Goal: Task Accomplishment & Management: Manage account settings

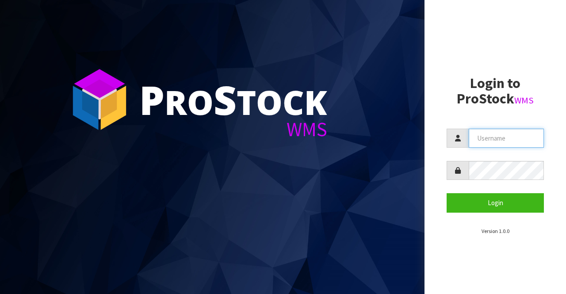
click at [474, 142] on input "text" at bounding box center [505, 138] width 75 height 19
type input "BIGGAME"
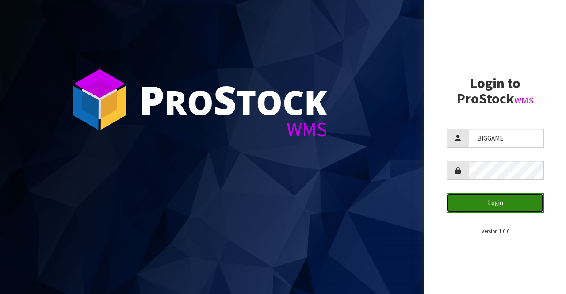
click at [491, 199] on button "Login" at bounding box center [494, 202] width 97 height 19
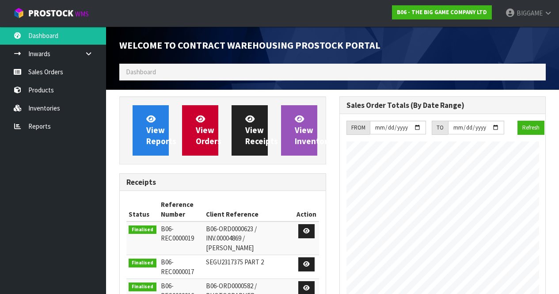
scroll to position [514, 220]
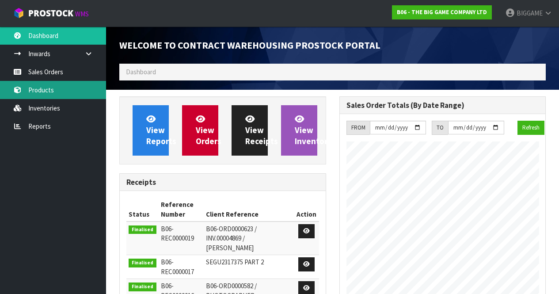
click at [54, 90] on link "Products" at bounding box center [53, 90] width 106 height 18
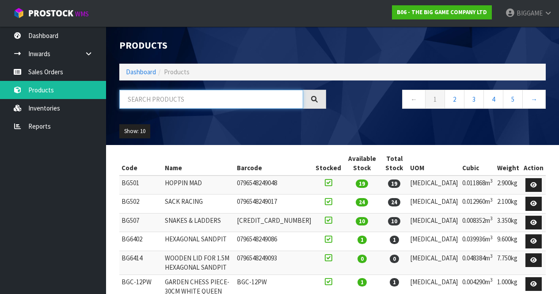
click at [139, 101] on input "text" at bounding box center [211, 99] width 184 height 19
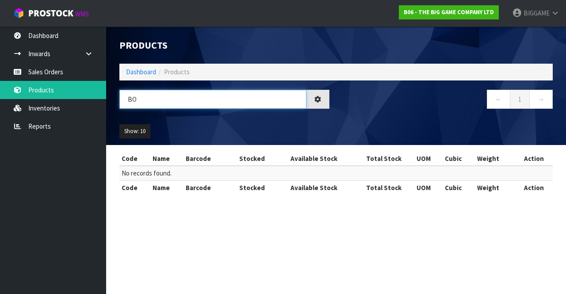
type input "B"
type input "P"
type input "B"
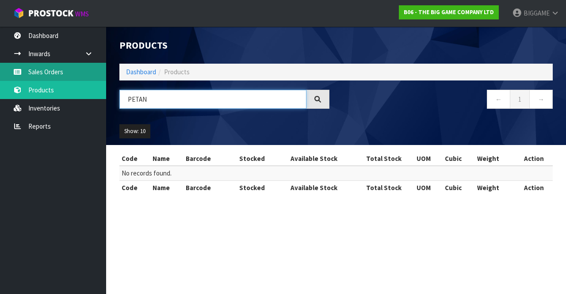
type input "PETAN"
click at [59, 72] on link "Sales Orders" at bounding box center [53, 72] width 106 height 18
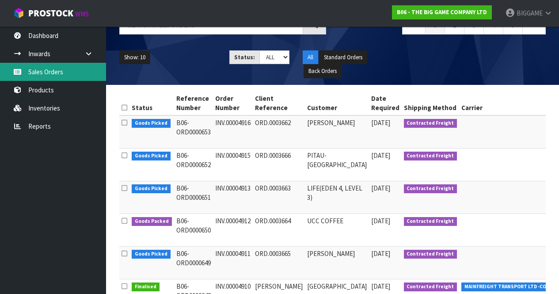
scroll to position [88, 0]
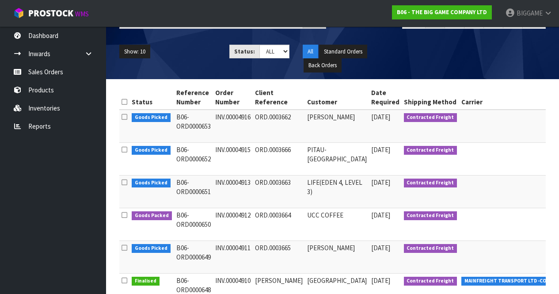
click at [459, 123] on td at bounding box center [511, 126] width 105 height 33
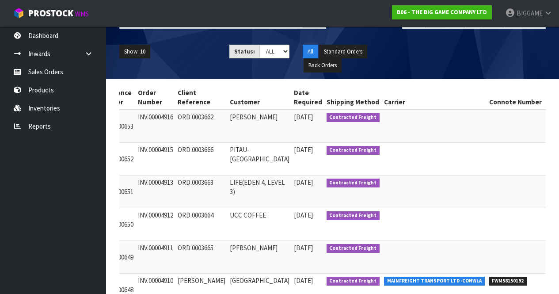
scroll to position [0, 131]
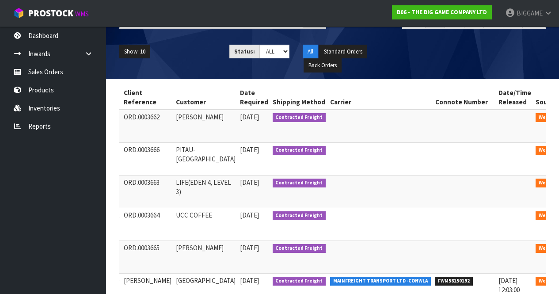
click at [433, 123] on td at bounding box center [465, 126] width 64 height 33
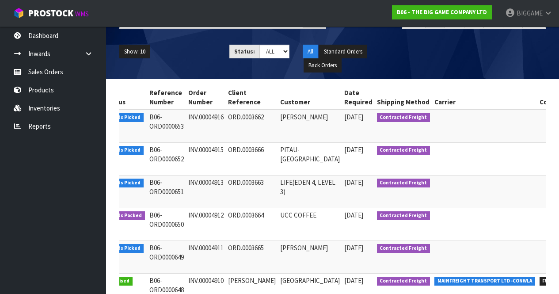
scroll to position [0, 0]
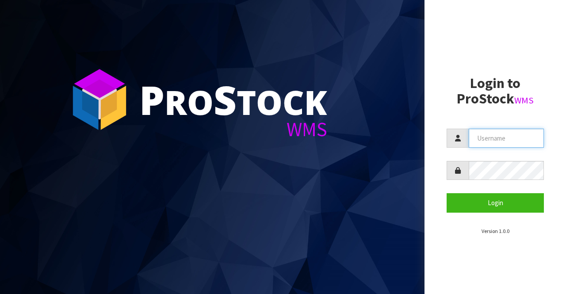
click at [498, 136] on input "text" at bounding box center [505, 138] width 75 height 19
type input "BIGGAME"
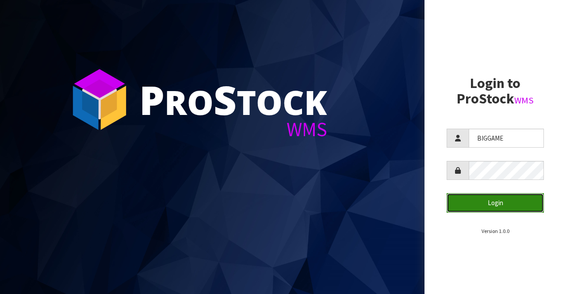
click at [474, 204] on button "Login" at bounding box center [494, 202] width 97 height 19
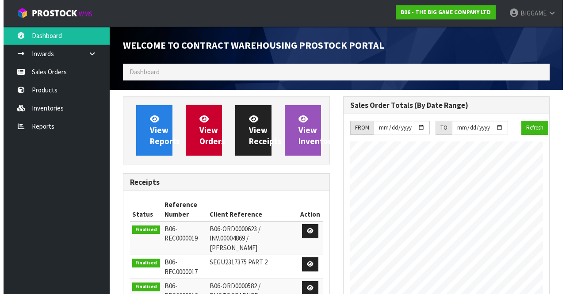
scroll to position [514, 220]
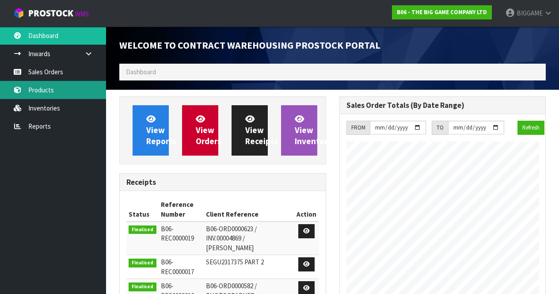
click at [63, 91] on link "Products" at bounding box center [53, 90] width 106 height 18
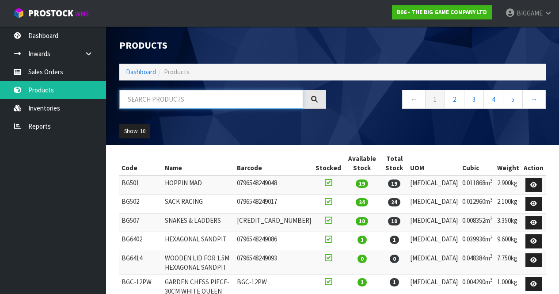
click at [183, 98] on input "text" at bounding box center [211, 99] width 184 height 19
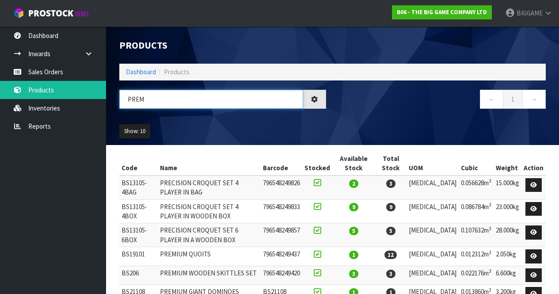
type input "PREM"
